Goal: Task Accomplishment & Management: Manage account settings

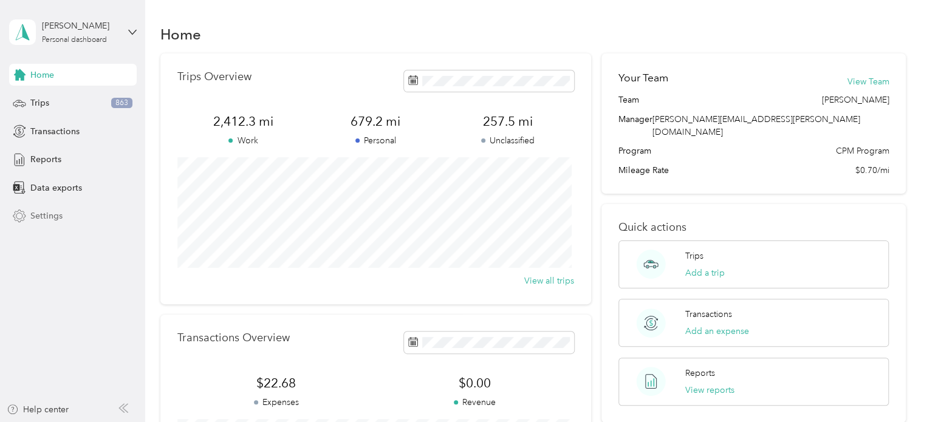
click at [48, 215] on span "Settings" at bounding box center [46, 216] width 32 height 13
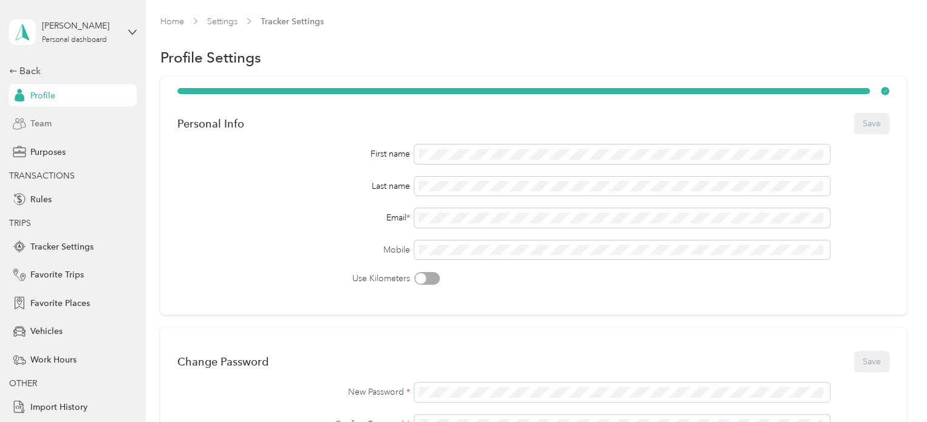
click at [53, 126] on div "Team" at bounding box center [73, 124] width 128 height 22
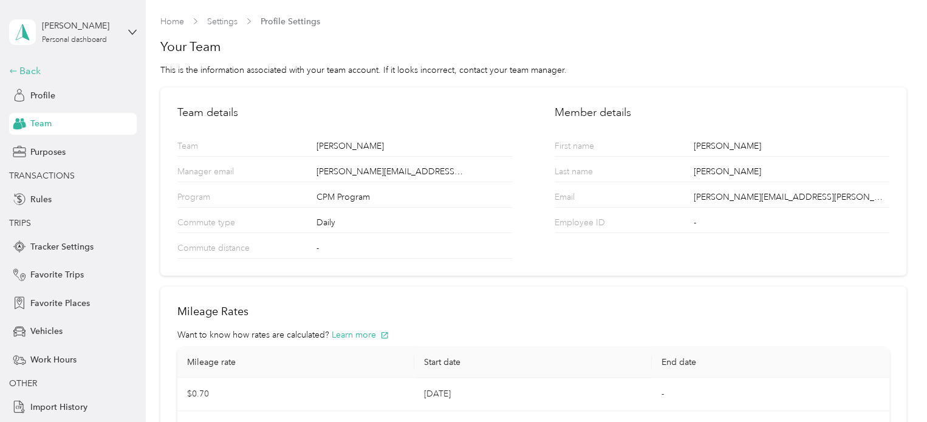
click at [14, 65] on div "Back" at bounding box center [70, 71] width 122 height 15
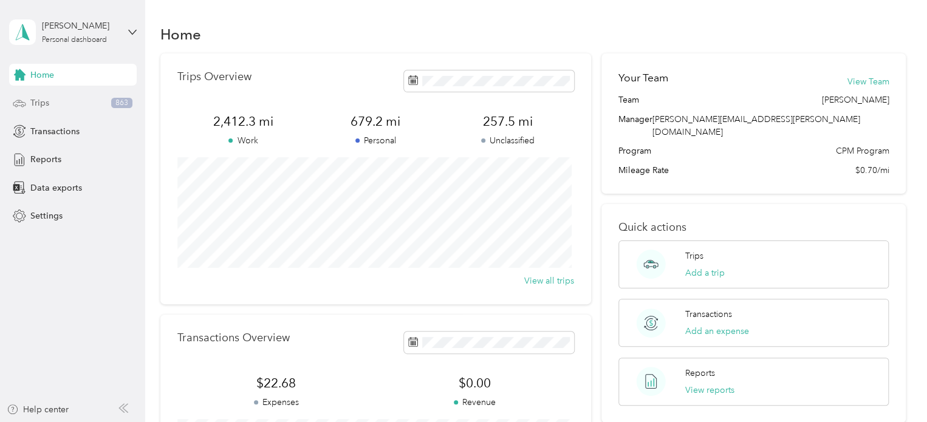
click at [46, 97] on span "Trips" at bounding box center [39, 103] width 19 height 13
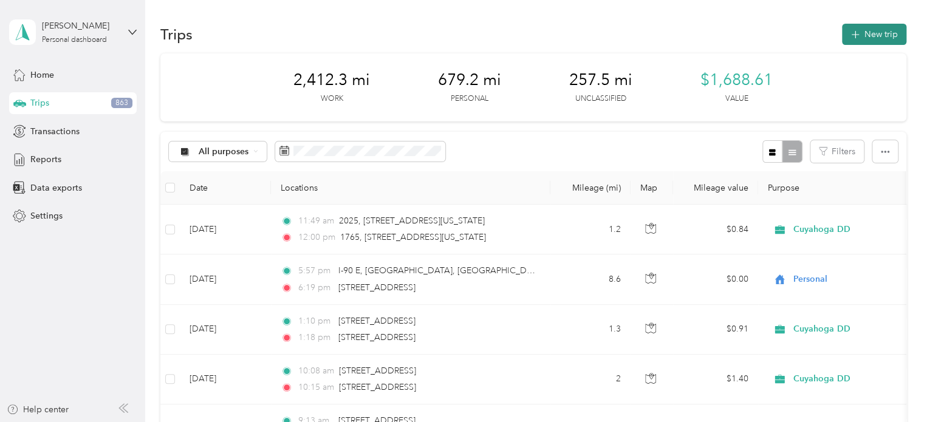
click at [861, 24] on button "New trip" at bounding box center [874, 34] width 64 height 21
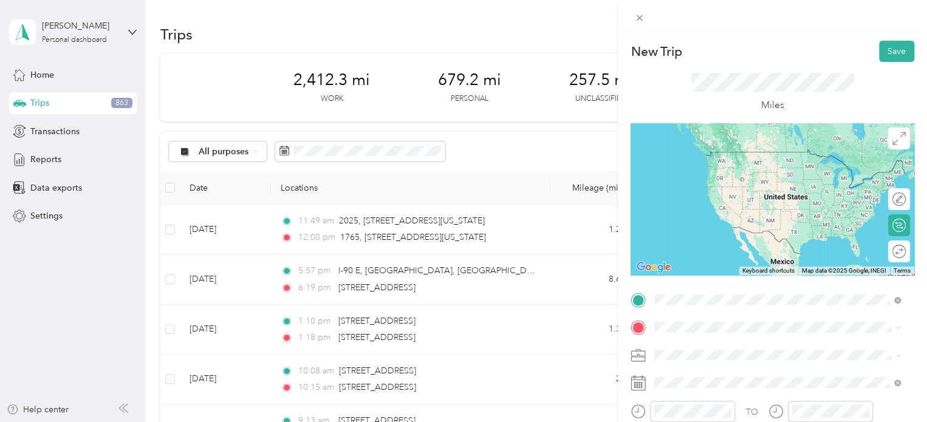
click at [722, 157] on span "[STREET_ADDRESS][US_STATE]" at bounding box center [739, 151] width 122 height 11
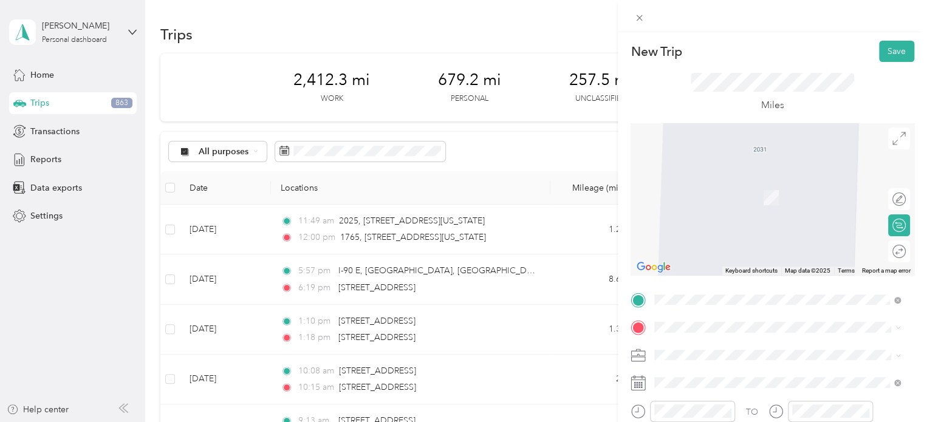
click at [452, 138] on div "New Trip Save This trip cannot be edited because it is either under review, app…" at bounding box center [463, 211] width 927 height 422
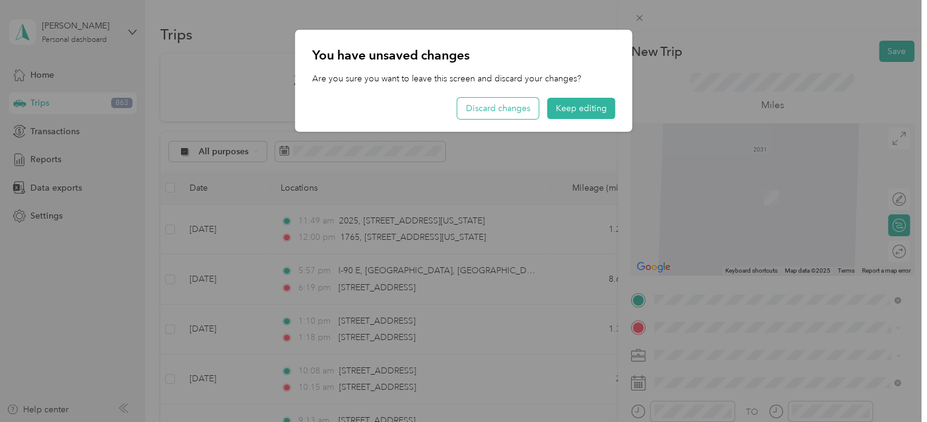
click at [518, 103] on button "Discard changes" at bounding box center [498, 108] width 81 height 21
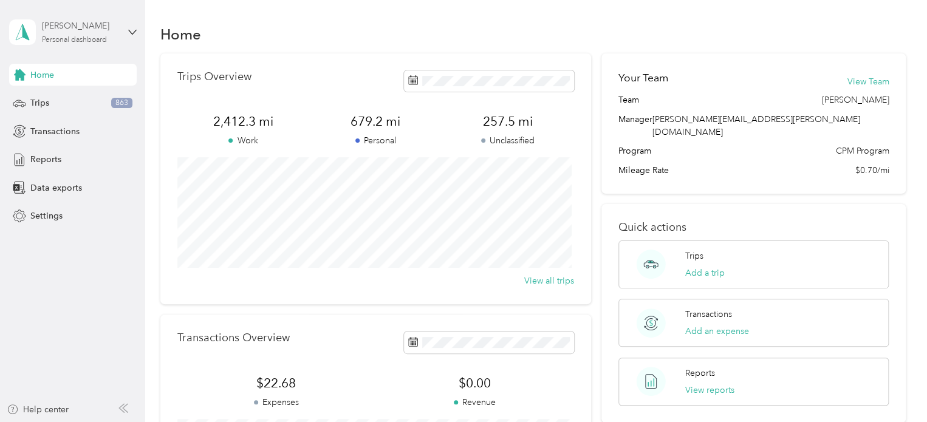
click at [56, 33] on div "[PERSON_NAME] Personal dashboard" at bounding box center [80, 31] width 76 height 24
click at [61, 104] on div "Log out" at bounding box center [206, 99] width 376 height 21
